Goal: Information Seeking & Learning: Find specific fact

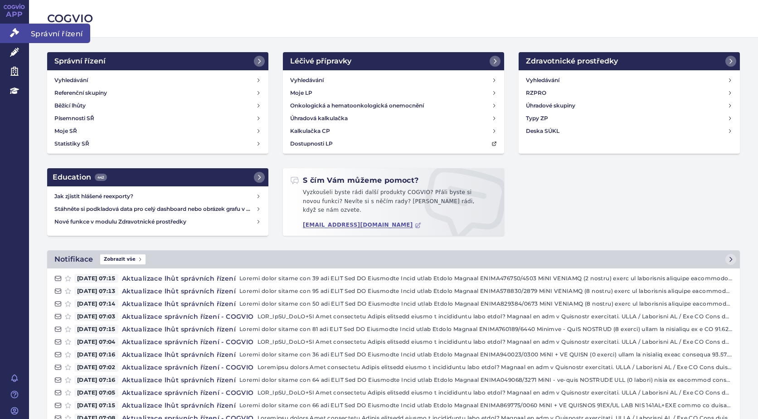
click at [11, 32] on icon at bounding box center [14, 32] width 9 height 9
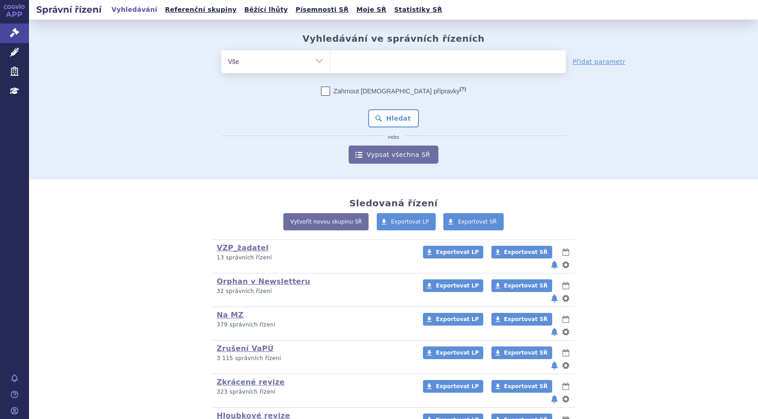
click at [350, 64] on ul at bounding box center [447, 59] width 235 height 19
click at [330, 64] on select at bounding box center [330, 61] width 0 height 23
type input "be"
type input "bey"
type input "beyf"
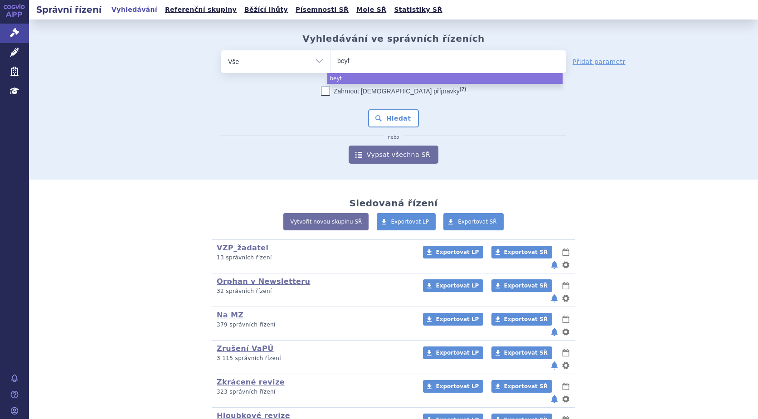
type input "beyfo"
type input "beyfor"
type input "beyfort"
type input "beyfortu"
type input "beyfortus"
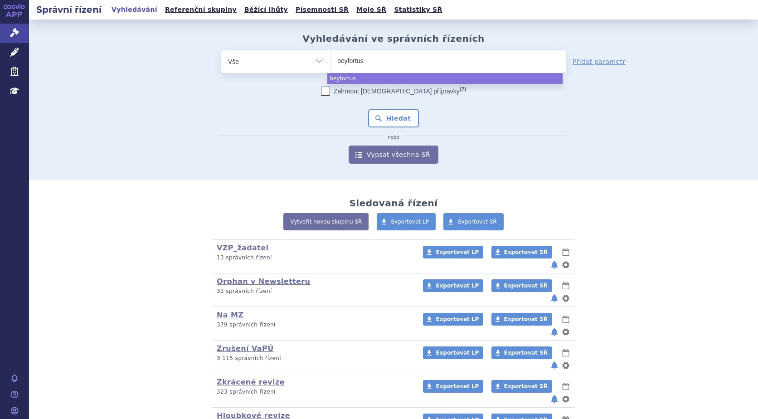
select select "beyfortus"
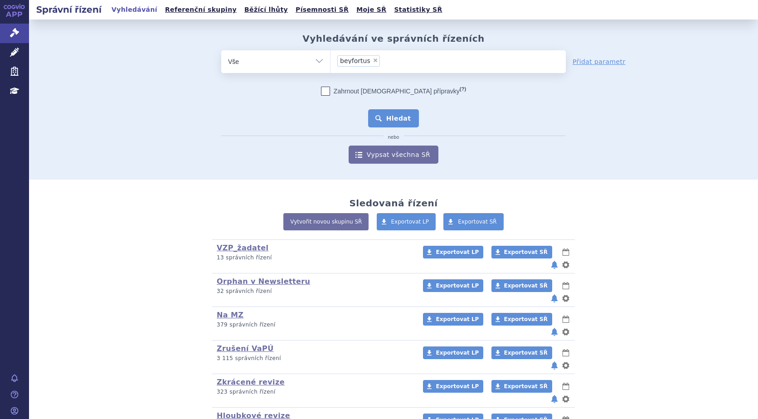
click at [384, 114] on button "Hledat" at bounding box center [393, 118] width 51 height 18
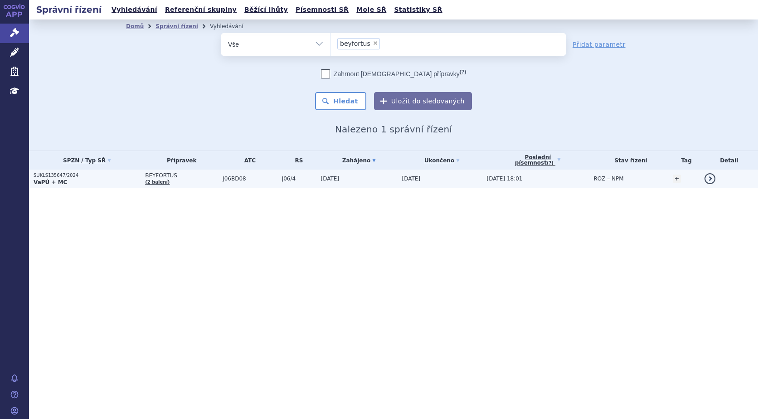
click at [53, 178] on p "SUKLS135647/2024" at bounding box center [87, 175] width 107 height 6
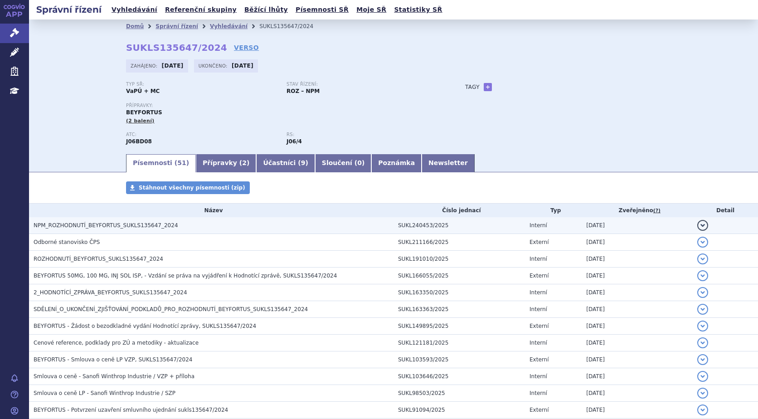
click at [96, 230] on h3 "NPM_ROZHODNUTÍ_BEYFORTUS_SUKLS135647_2024" at bounding box center [214, 225] width 360 height 9
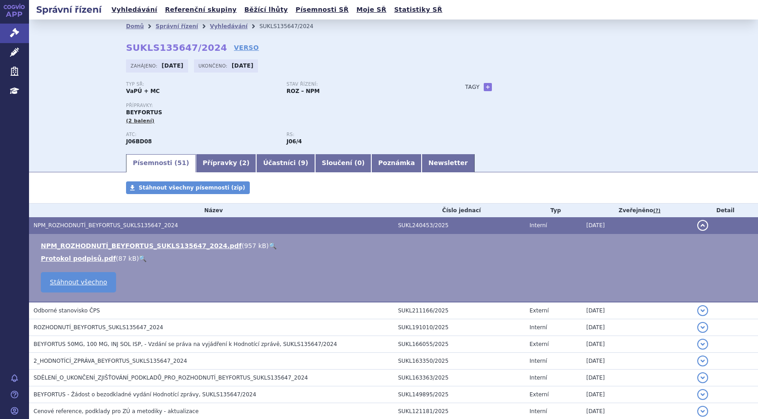
click at [269, 244] on link "🔍" at bounding box center [273, 245] width 8 height 7
